Goal: Transaction & Acquisition: Purchase product/service

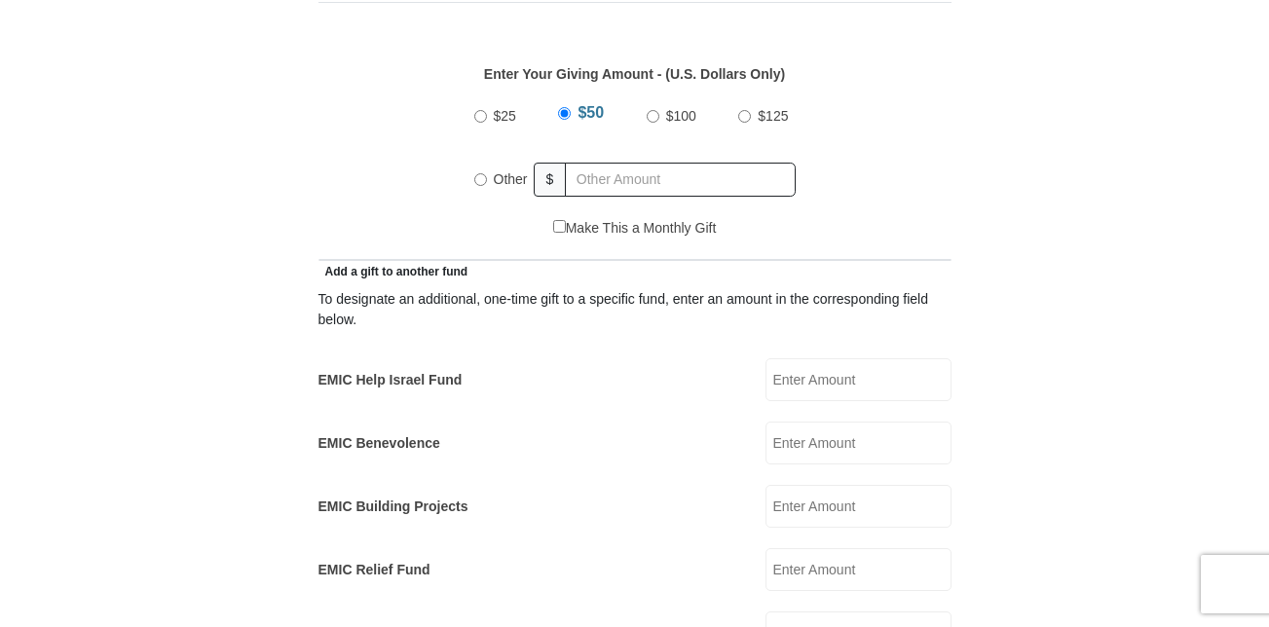
scroll to position [915, 0]
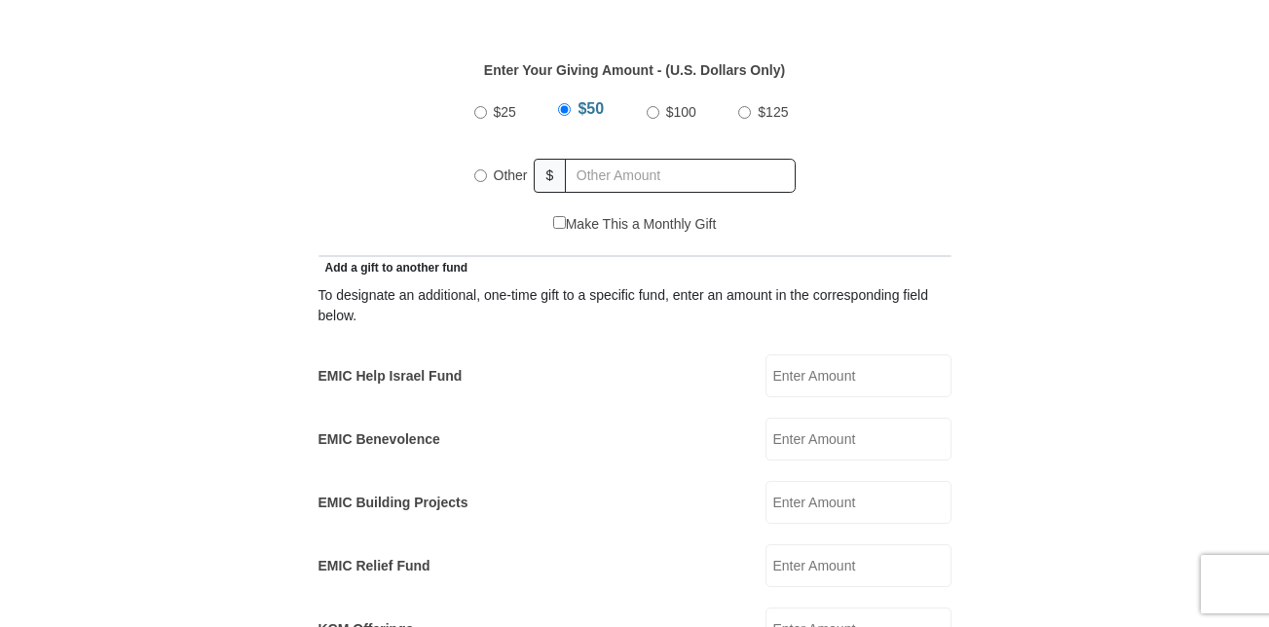
click at [826, 358] on input "EMIC Help Israel Fund" at bounding box center [859, 376] width 186 height 43
type input "50.00"
type input "Yolanda"
type input "Garcia"
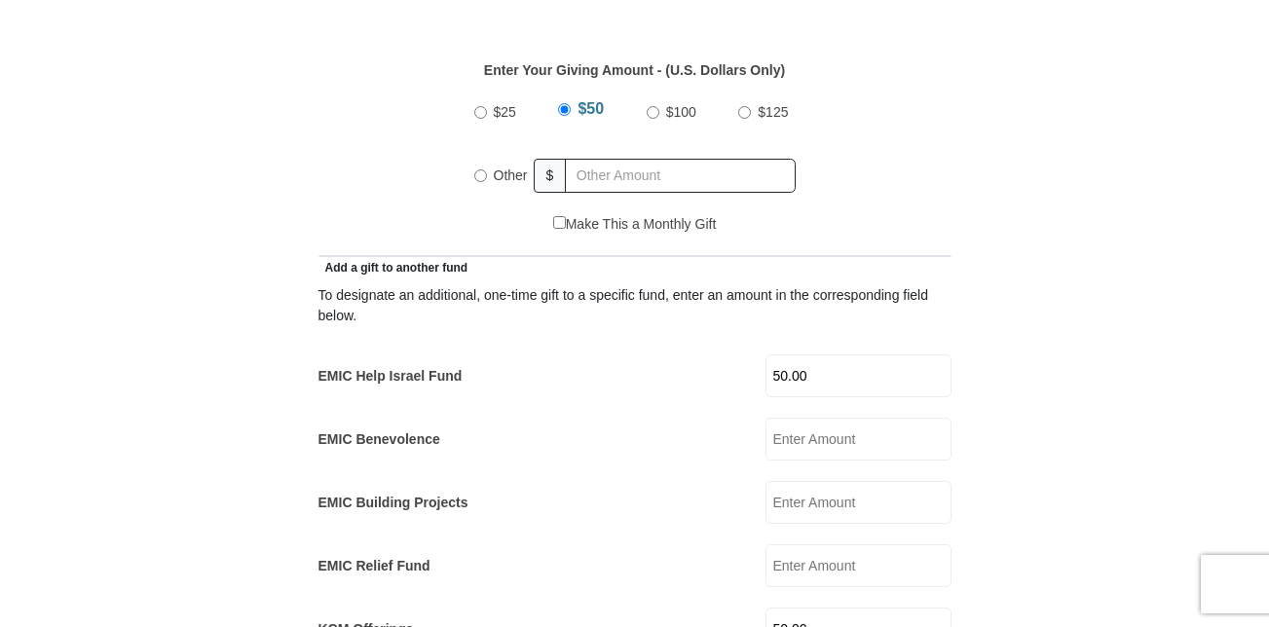
type input "blessedNana03@myyahoo.com"
type input "2901 W Avenue T"
type input "Temple"
select select "TX"
type input "76504"
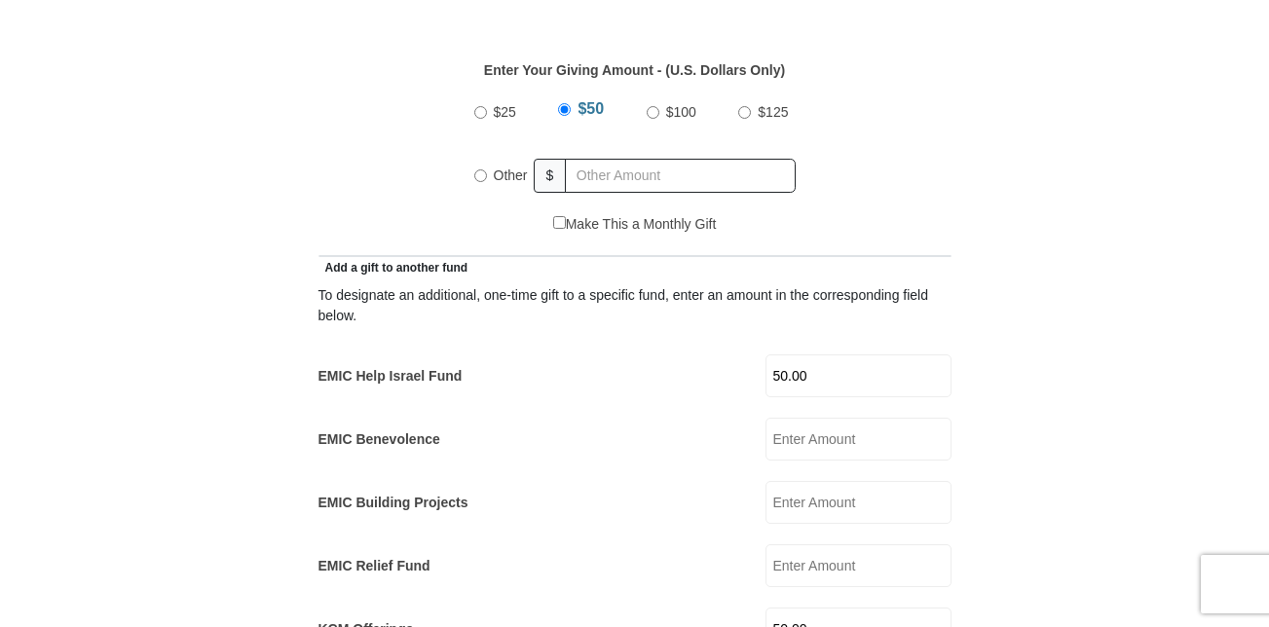
type input "2547214952"
radio input "true"
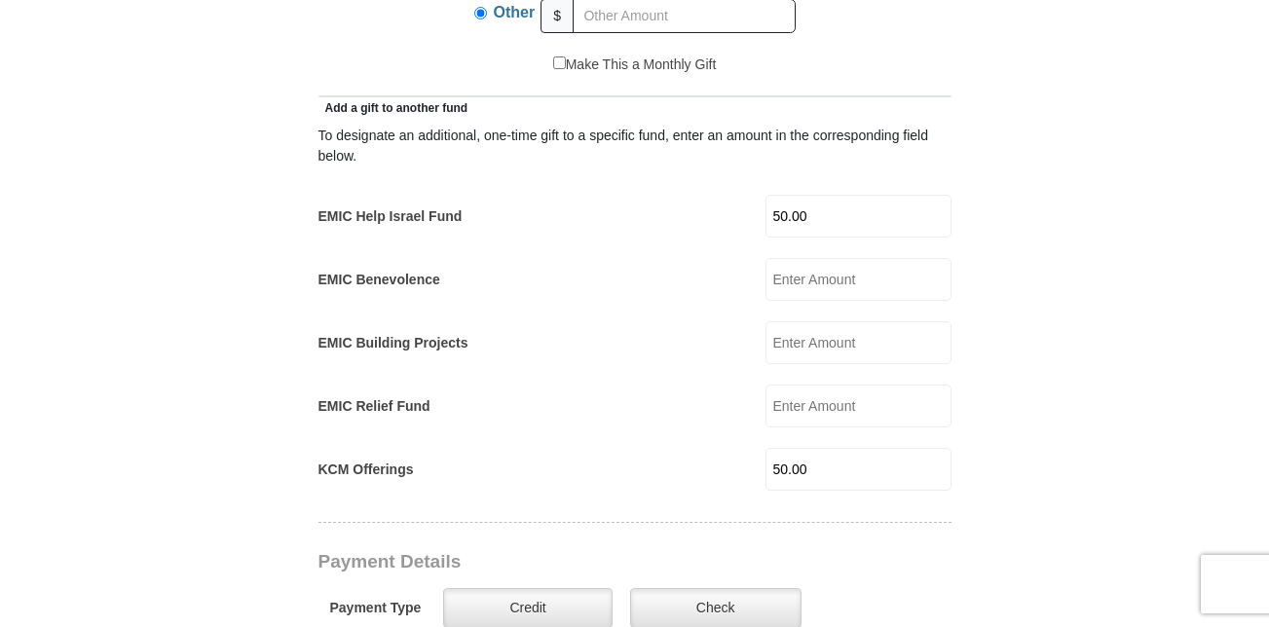
scroll to position [1073, 0]
click at [845, 450] on input "50.00" at bounding box center [859, 470] width 186 height 43
type input "5"
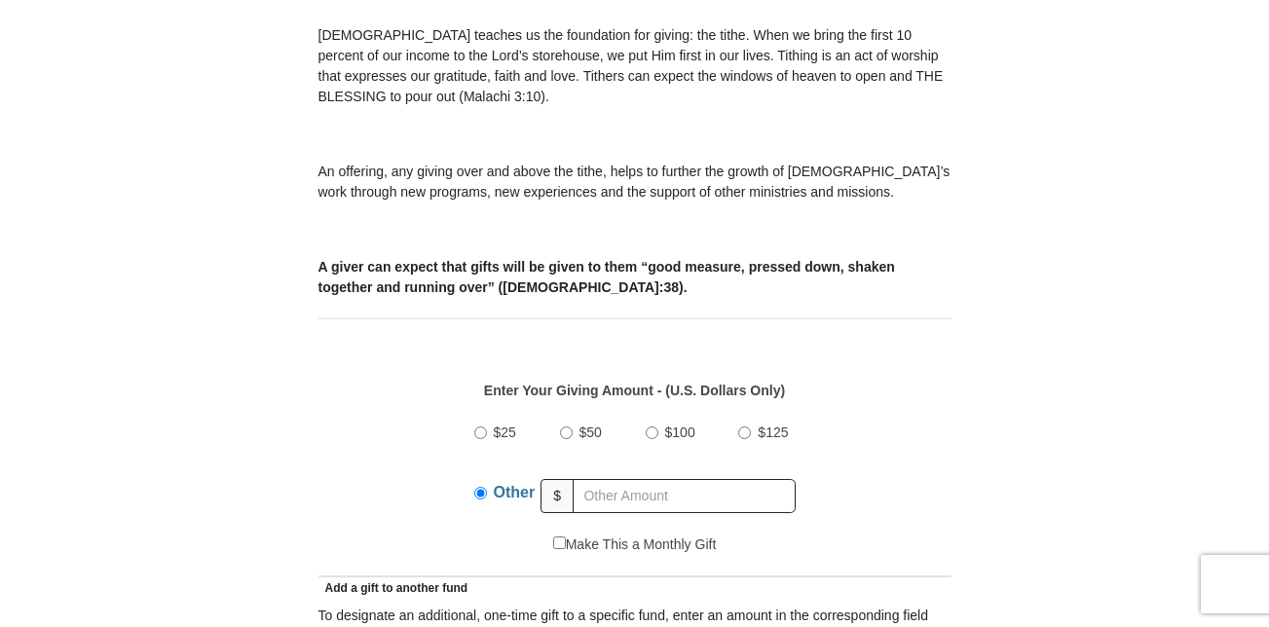
scroll to position [518, 0]
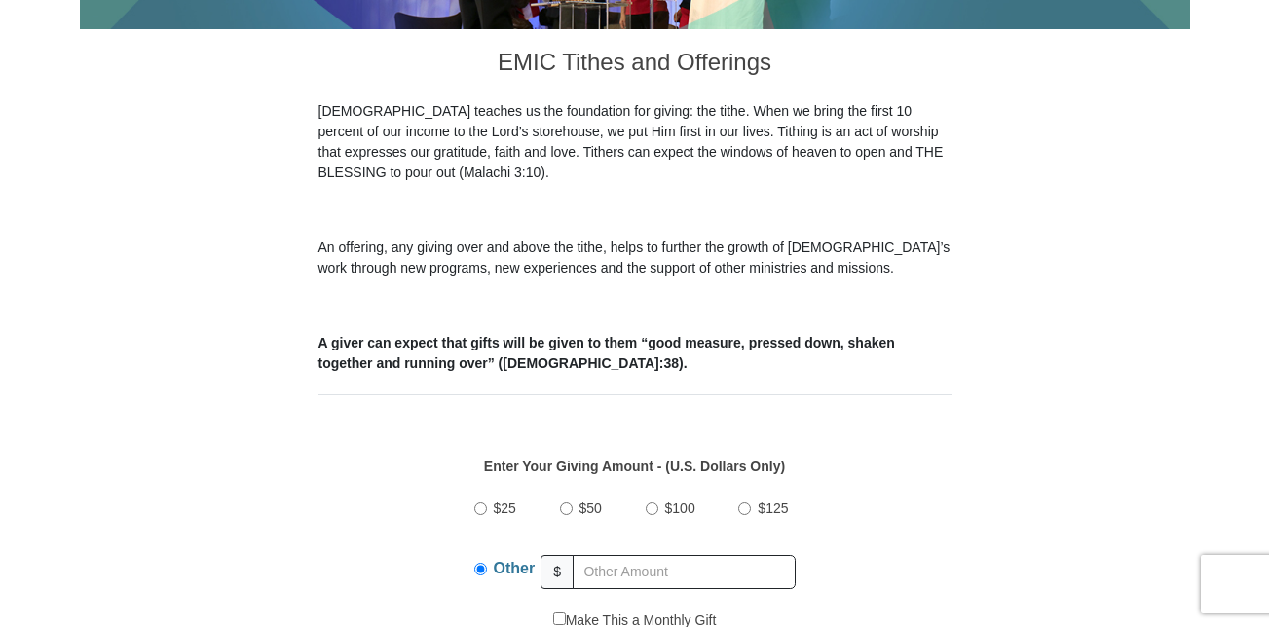
click at [582, 497] on label "$50" at bounding box center [591, 509] width 36 height 34
click at [573, 503] on input "$50" at bounding box center [566, 509] width 13 height 13
radio input "true"
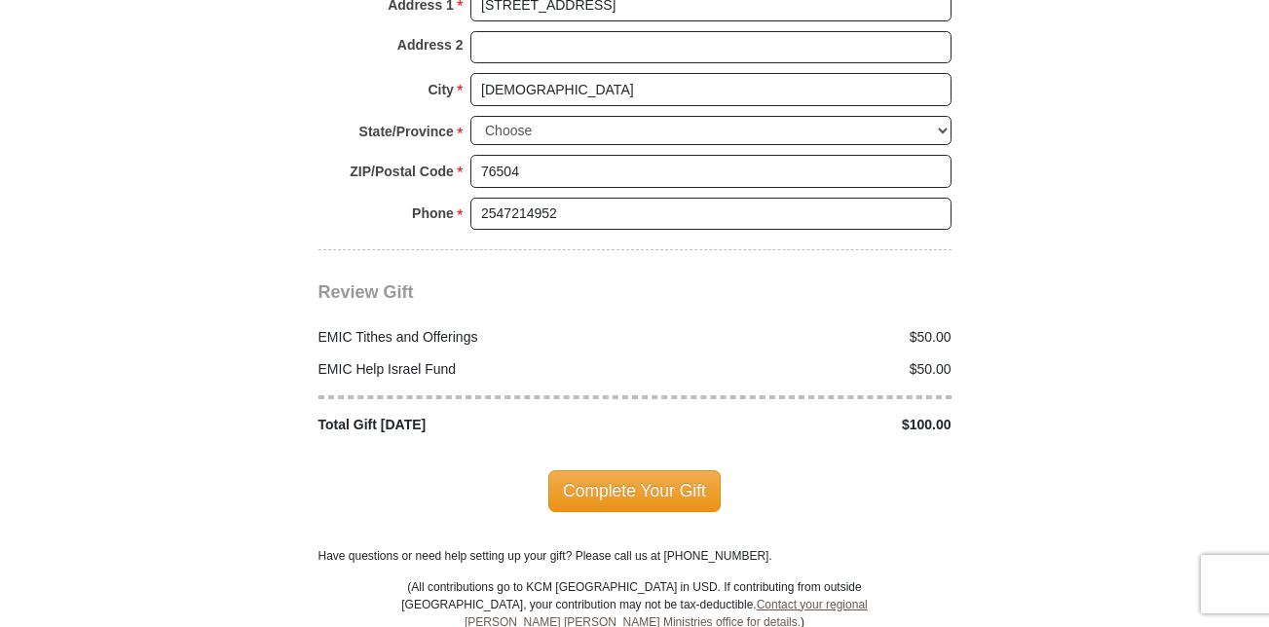
scroll to position [2297, 0]
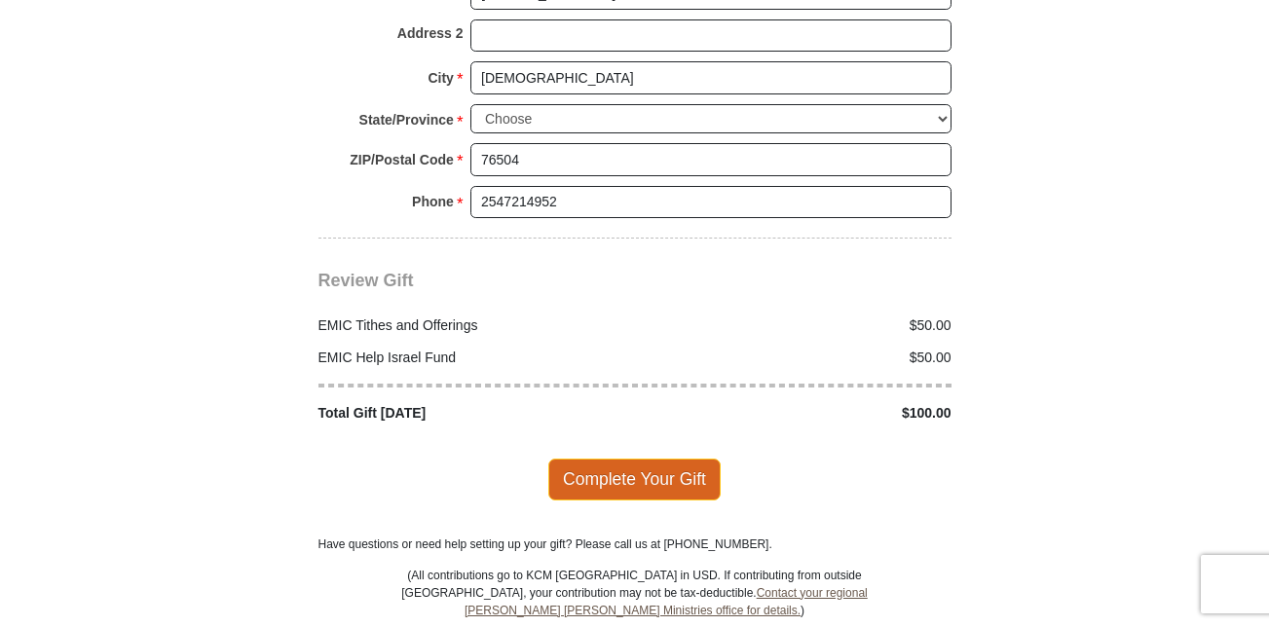
click at [644, 459] on span "Complete Your Gift" at bounding box center [634, 479] width 172 height 41
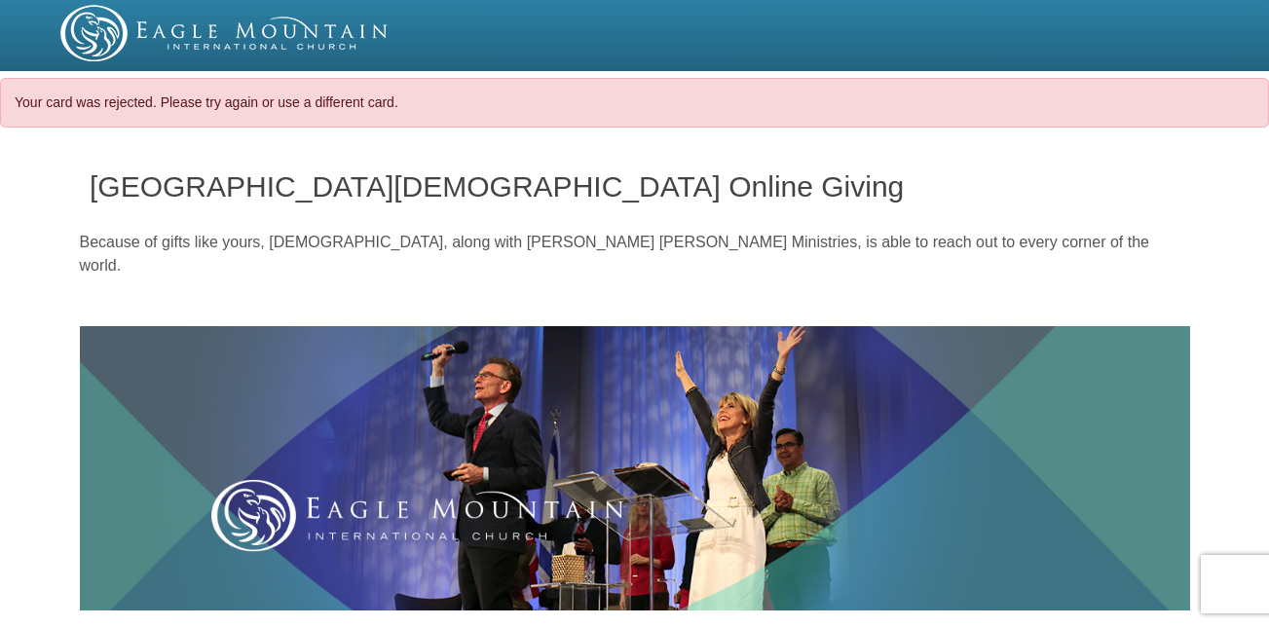
select select "[GEOGRAPHIC_DATA]"
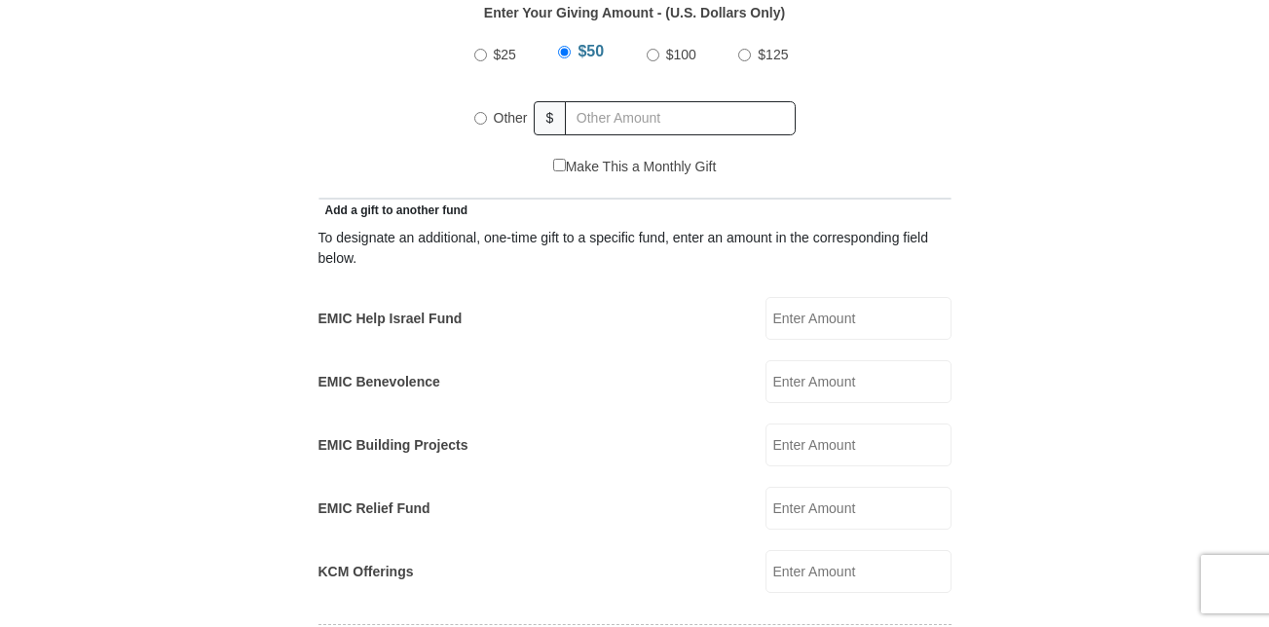
scroll to position [1048, 0]
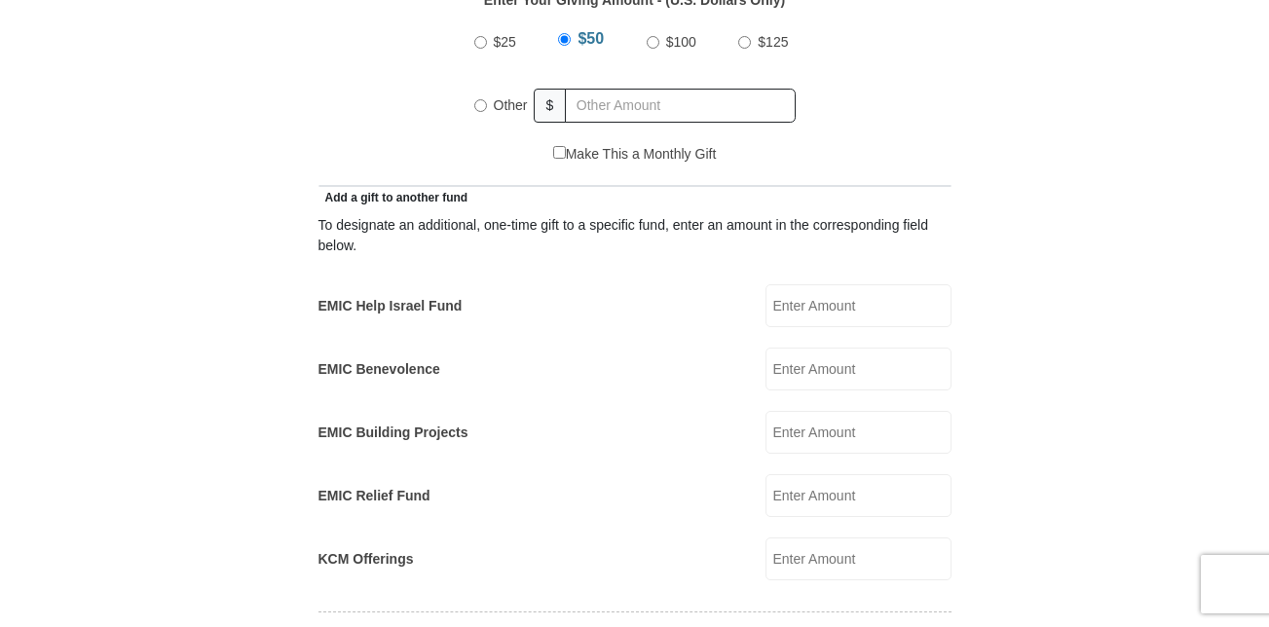
click at [816, 287] on input "EMIC Help Israel Fund" at bounding box center [859, 305] width 186 height 43
type input "50.00"
radio input "true"
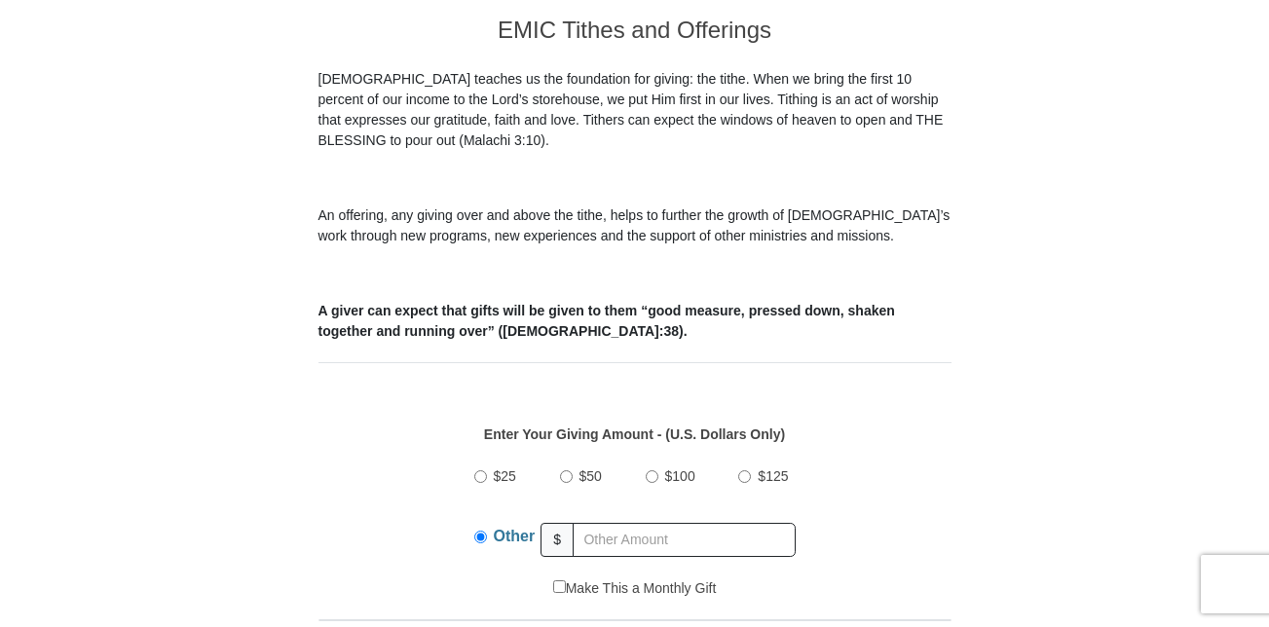
scroll to position [607, 0]
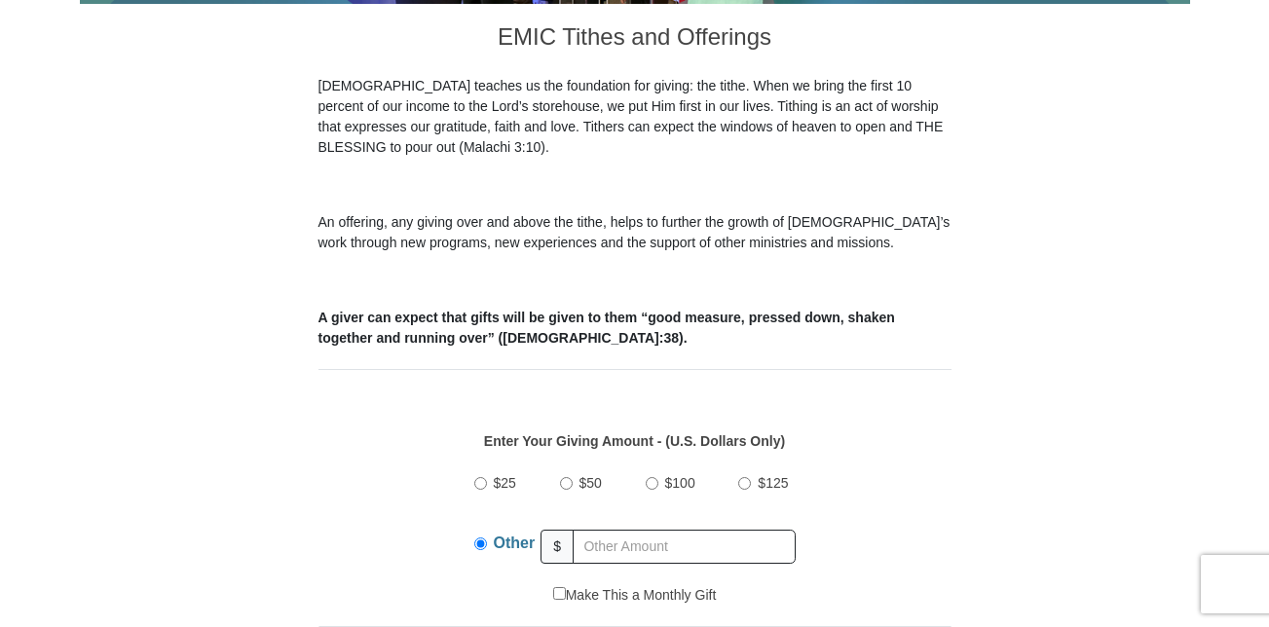
click at [579, 475] on span "$50" at bounding box center [590, 483] width 22 height 16
click at [573, 477] on input "$50" at bounding box center [566, 483] width 13 height 13
radio input "true"
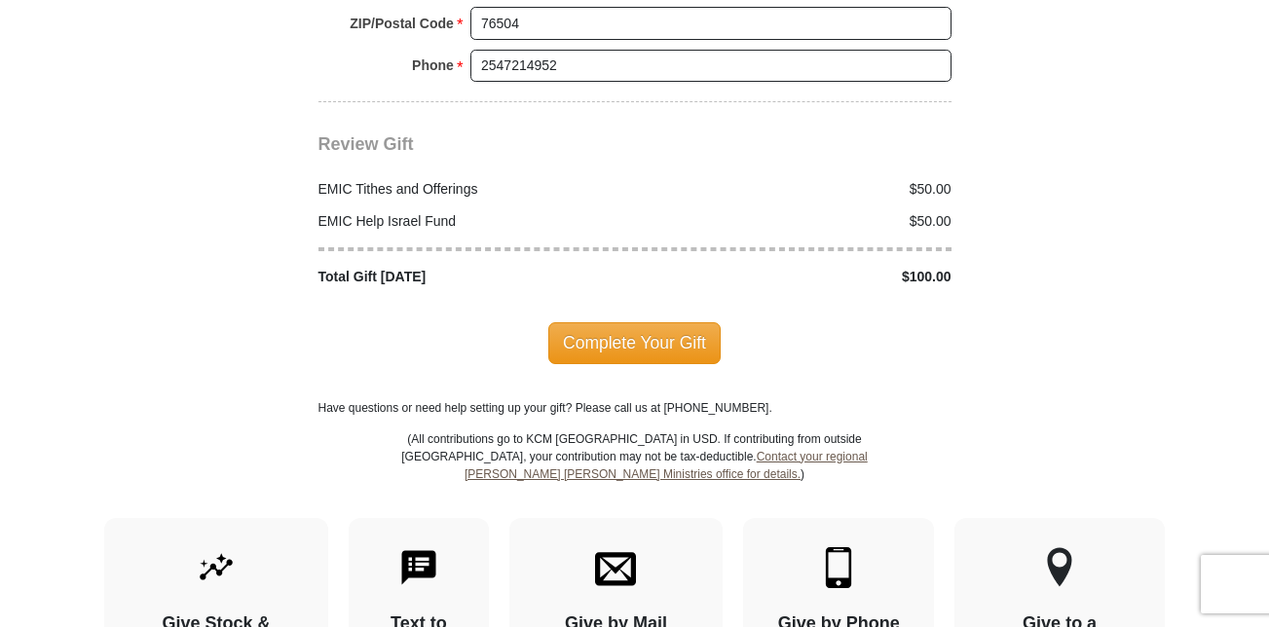
scroll to position [2508, 0]
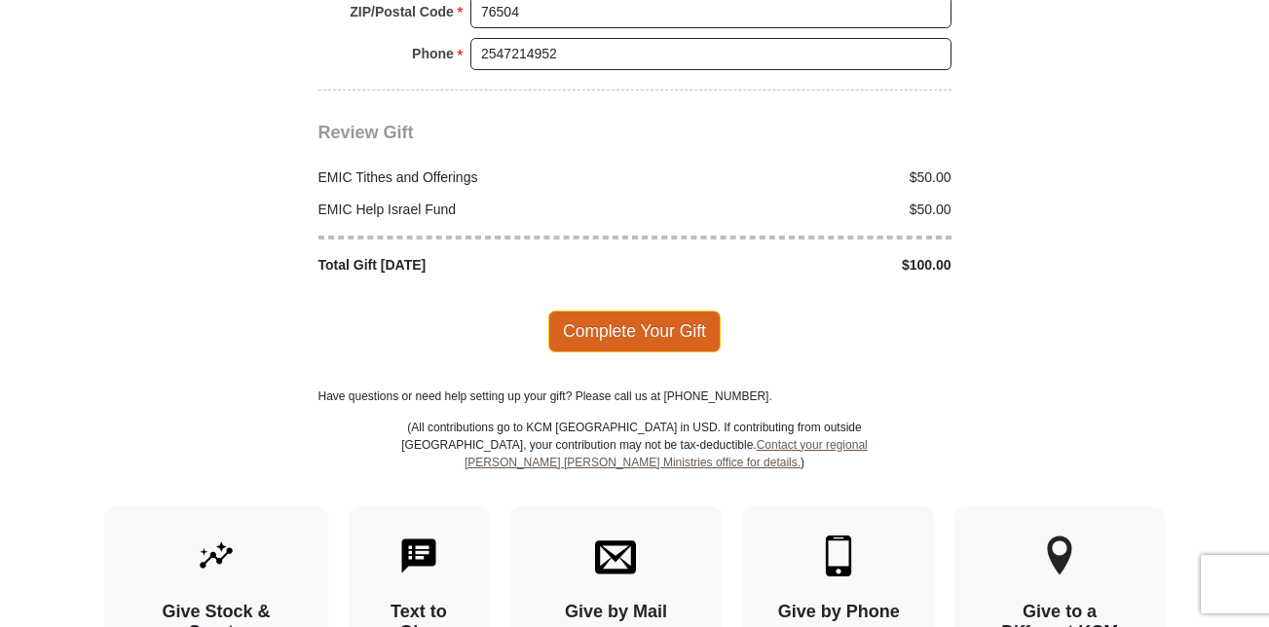
click at [637, 315] on span "Complete Your Gift" at bounding box center [634, 331] width 172 height 41
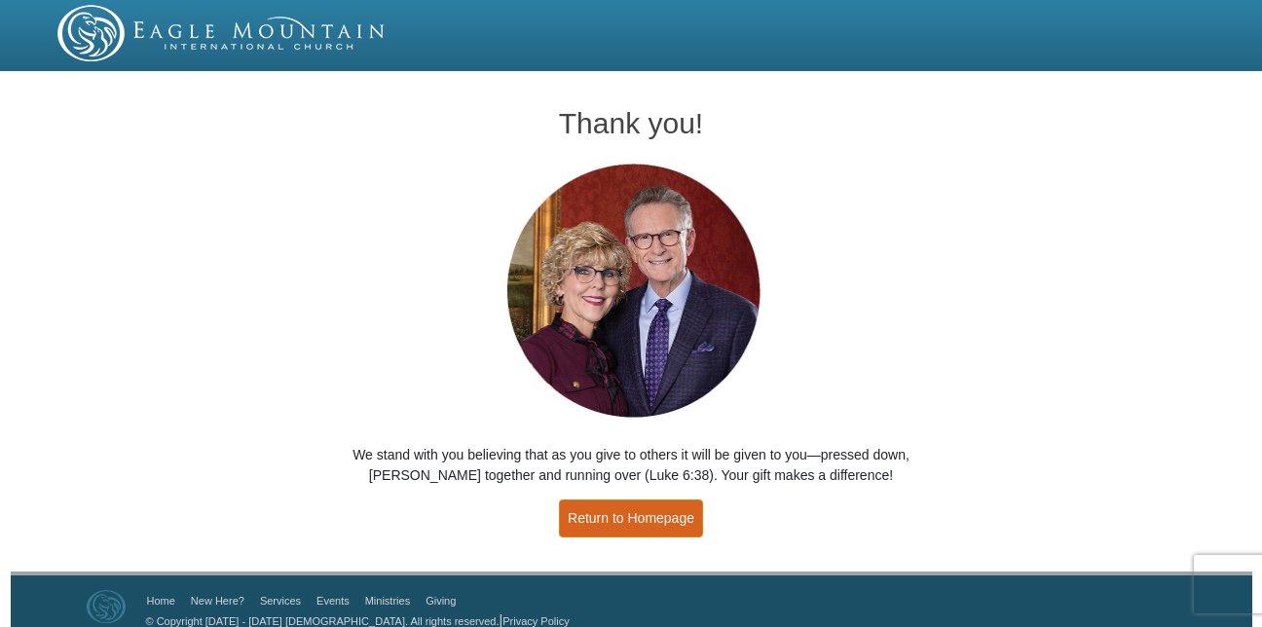
click at [628, 524] on link "Return to Homepage" at bounding box center [631, 519] width 144 height 38
